Goal: Navigation & Orientation: Understand site structure

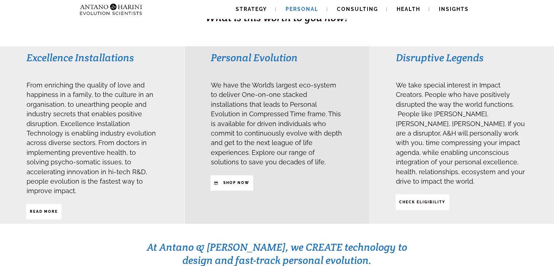
scroll to position [163, 0]
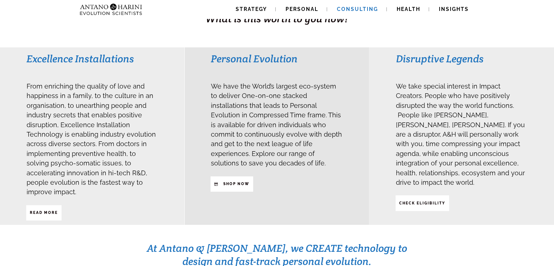
click at [356, 11] on span "Consulting" at bounding box center [357, 9] width 41 height 6
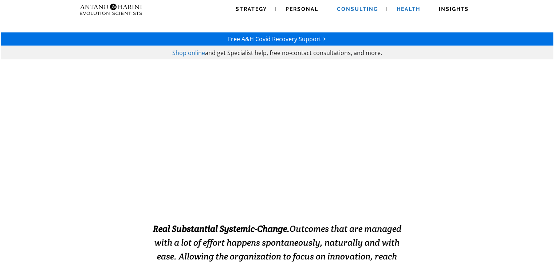
click at [407, 7] on span "Health" at bounding box center [408, 9] width 24 height 6
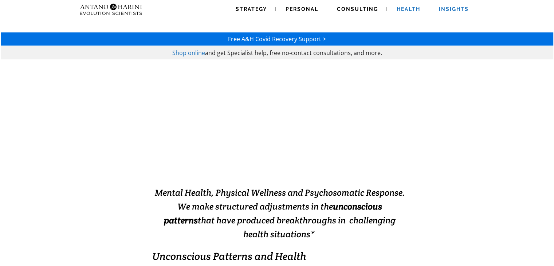
click at [444, 11] on span "Insights" at bounding box center [454, 9] width 30 height 6
